Goal: Task Accomplishment & Management: Use online tool/utility

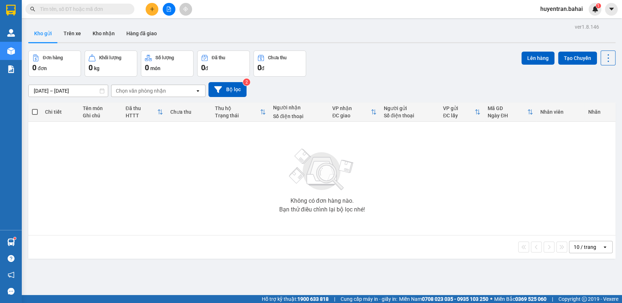
click at [201, 134] on div "Không có đơn hàng nào. Bạn thử điều chỉnh lại bộ lọc nhé!" at bounding box center [322, 178] width 580 height 109
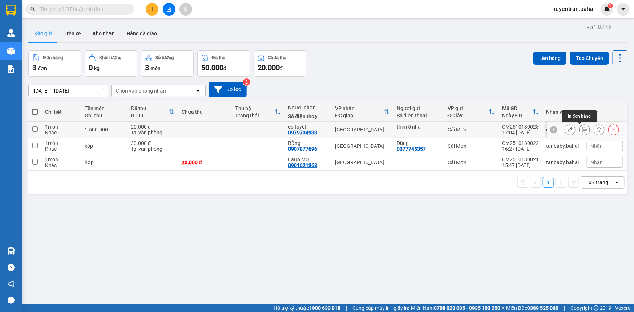
click at [582, 130] on icon at bounding box center [584, 129] width 5 height 5
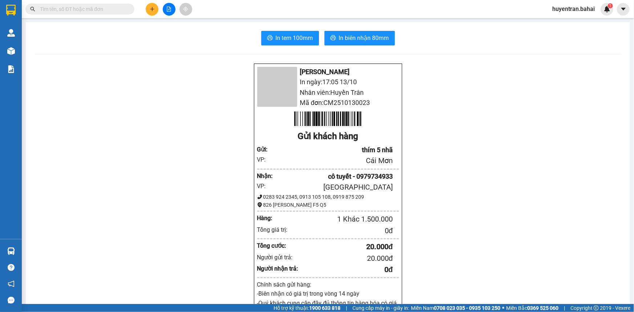
click at [302, 45] on div "In tem 100mm In biên nhận 80mm [PERSON_NAME] In ngày: 17:05 [DATE] Nhân viên: H…" at bounding box center [328, 290] width 604 height 537
click at [306, 42] on span "In tem 100mm" at bounding box center [294, 37] width 37 height 9
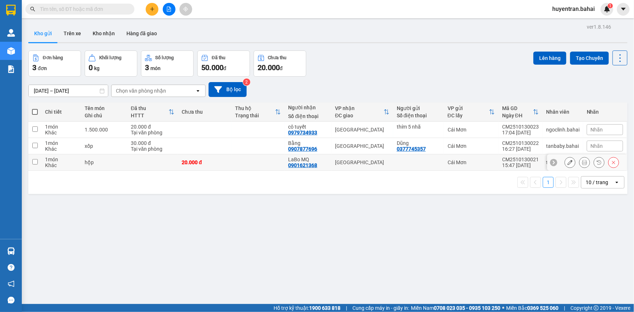
drag, startPoint x: 438, startPoint y: 158, endPoint x: 441, endPoint y: 142, distance: 16.6
click at [438, 158] on td at bounding box center [418, 162] width 51 height 16
checkbox input "true"
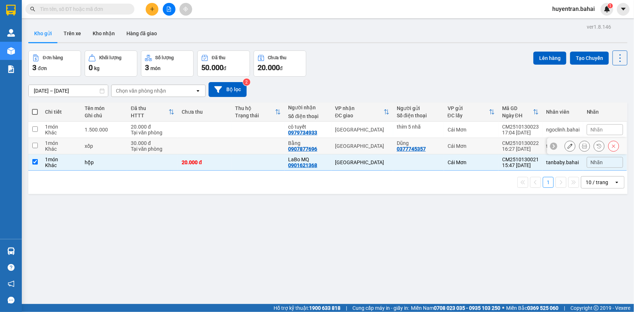
click at [444, 141] on td "Cái Mơn" at bounding box center [471, 146] width 54 height 16
checkbox input "true"
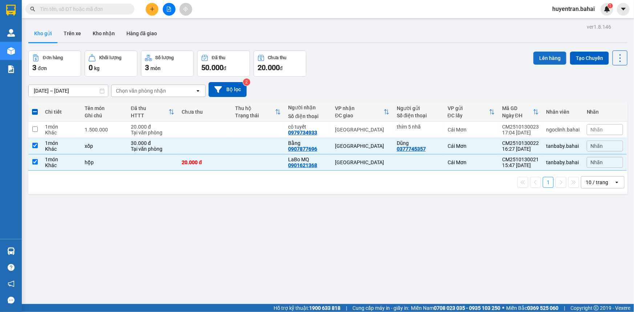
click at [537, 58] on button "Lên hàng" at bounding box center [549, 58] width 33 height 13
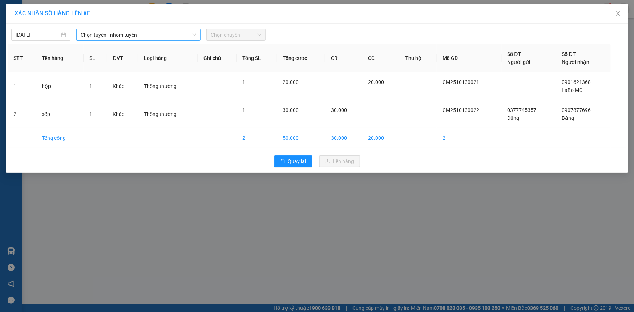
click at [90, 39] on span "Chọn tuyến - nhóm tuyến" at bounding box center [139, 34] width 116 height 11
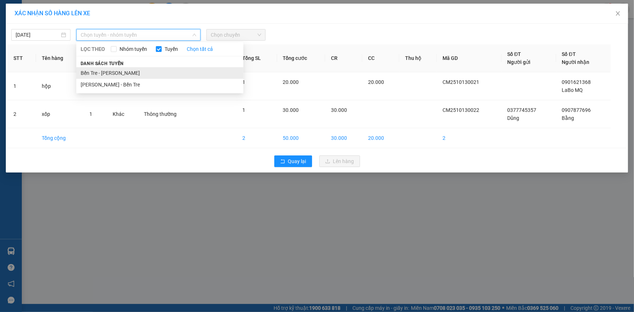
click at [98, 70] on li "Bến Tre - [PERSON_NAME]" at bounding box center [159, 73] width 167 height 12
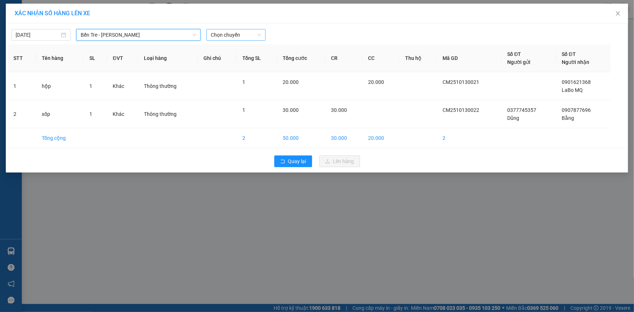
click at [218, 37] on span "Chọn chuyến" at bounding box center [236, 34] width 50 height 11
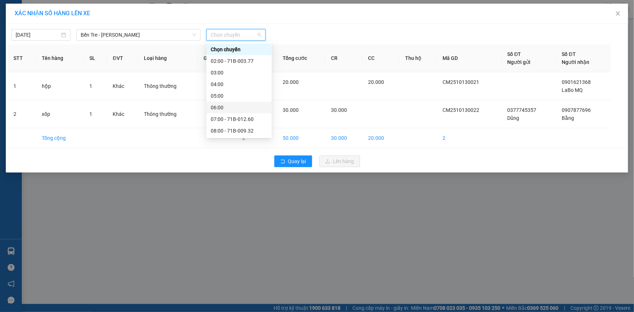
scroll to position [104, 0]
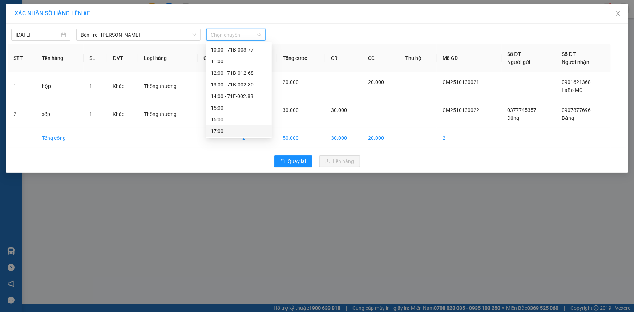
click at [234, 128] on div "17:00" at bounding box center [239, 131] width 57 height 8
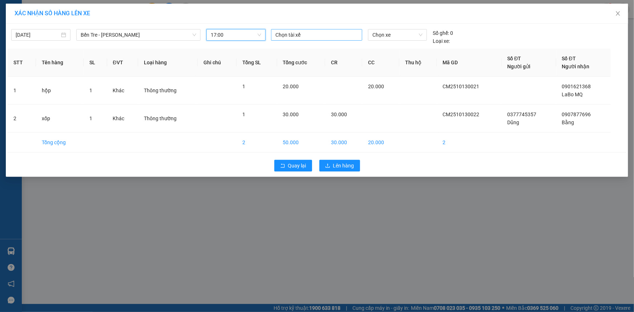
click at [301, 34] on div at bounding box center [317, 35] width 88 height 9
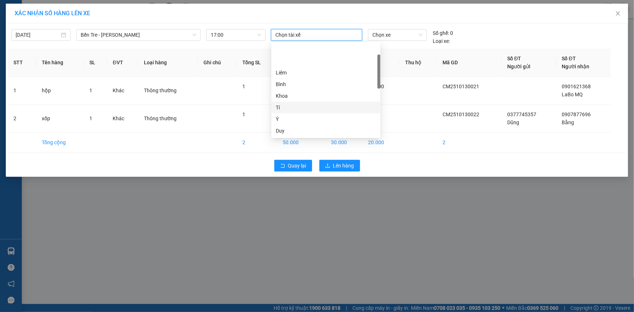
scroll to position [132, 0]
click at [295, 80] on div "Bình Nhỏ" at bounding box center [326, 80] width 100 height 8
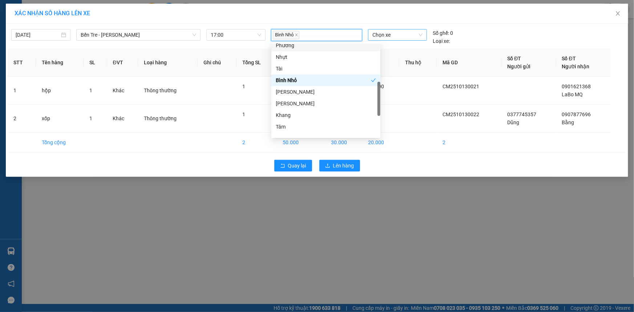
click at [380, 40] on span "Chọn xe" at bounding box center [397, 34] width 50 height 11
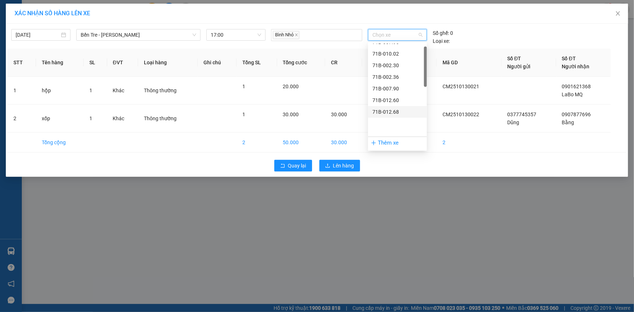
scroll to position [0, 0]
click at [403, 60] on div "71B-009.32" at bounding box center [397, 61] width 50 height 8
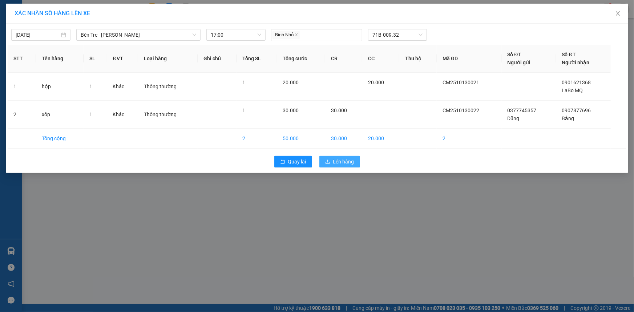
click at [345, 163] on span "Lên hàng" at bounding box center [343, 162] width 21 height 8
